Goal: Task Accomplishment & Management: Complete application form

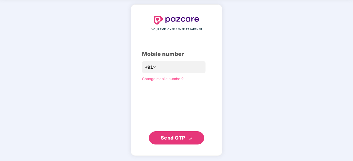
scroll to position [21, 0]
click at [179, 139] on span "Send OTP" at bounding box center [173, 139] width 25 height 6
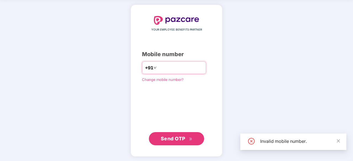
click at [158, 69] on input "*********" at bounding box center [180, 67] width 45 height 9
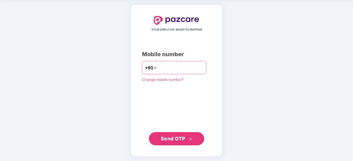
type input "**********"
click at [179, 139] on span "Send OTP" at bounding box center [173, 139] width 25 height 6
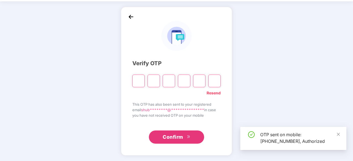
scroll to position [18, 0]
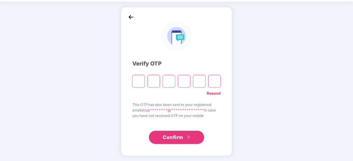
type input "*"
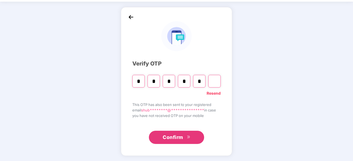
type input "*"
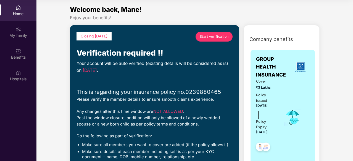
click at [211, 38] on span "Start verification" at bounding box center [214, 36] width 29 height 5
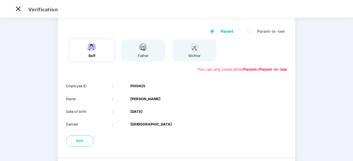
scroll to position [71, 0]
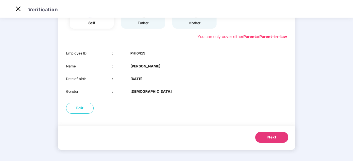
click at [270, 136] on span "Next" at bounding box center [271, 138] width 9 height 6
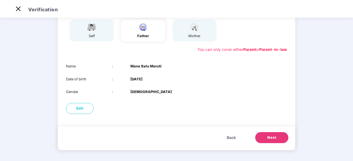
click at [270, 136] on span "Next" at bounding box center [271, 138] width 9 height 6
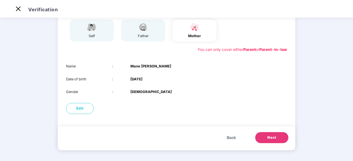
click at [270, 136] on span "Next" at bounding box center [271, 138] width 9 height 6
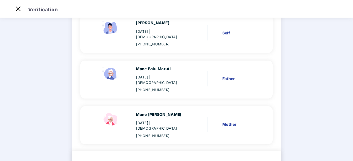
scroll to position [60, 0]
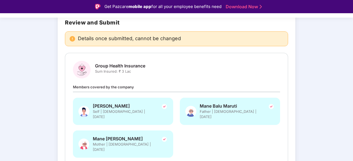
scroll to position [73, 0]
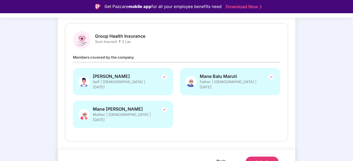
click at [219, 158] on span "Back" at bounding box center [220, 161] width 9 height 7
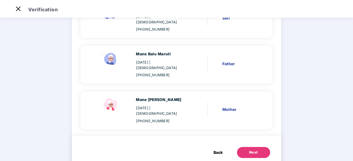
scroll to position [71, 0]
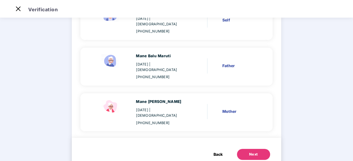
click at [249, 152] on div "Next" at bounding box center [253, 155] width 9 height 6
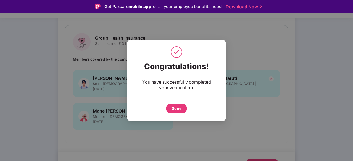
click at [175, 112] on div "Done" at bounding box center [176, 108] width 21 height 9
